Goal: Task Accomplishment & Management: Manage account settings

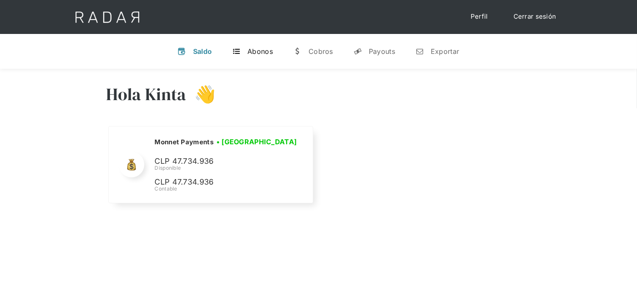
click at [262, 50] on div "Abonos" at bounding box center [260, 51] width 25 height 8
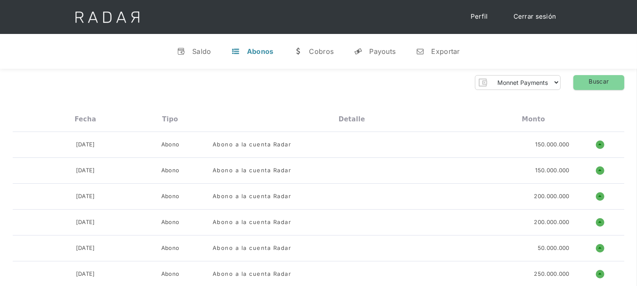
click at [532, 19] on link "Cerrar sesión" at bounding box center [535, 16] width 60 height 17
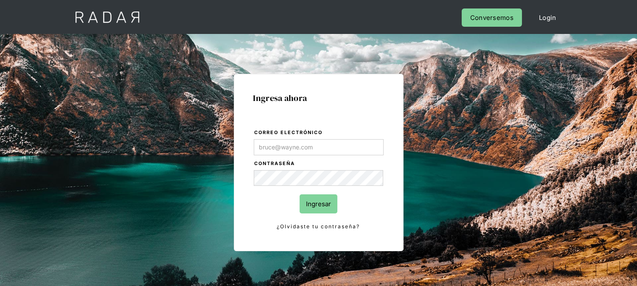
type input "[EMAIL_ADDRESS][DOMAIN_NAME]"
click at [329, 201] on input "Ingresar" at bounding box center [319, 203] width 38 height 19
